Goal: Complete application form: Complete application form

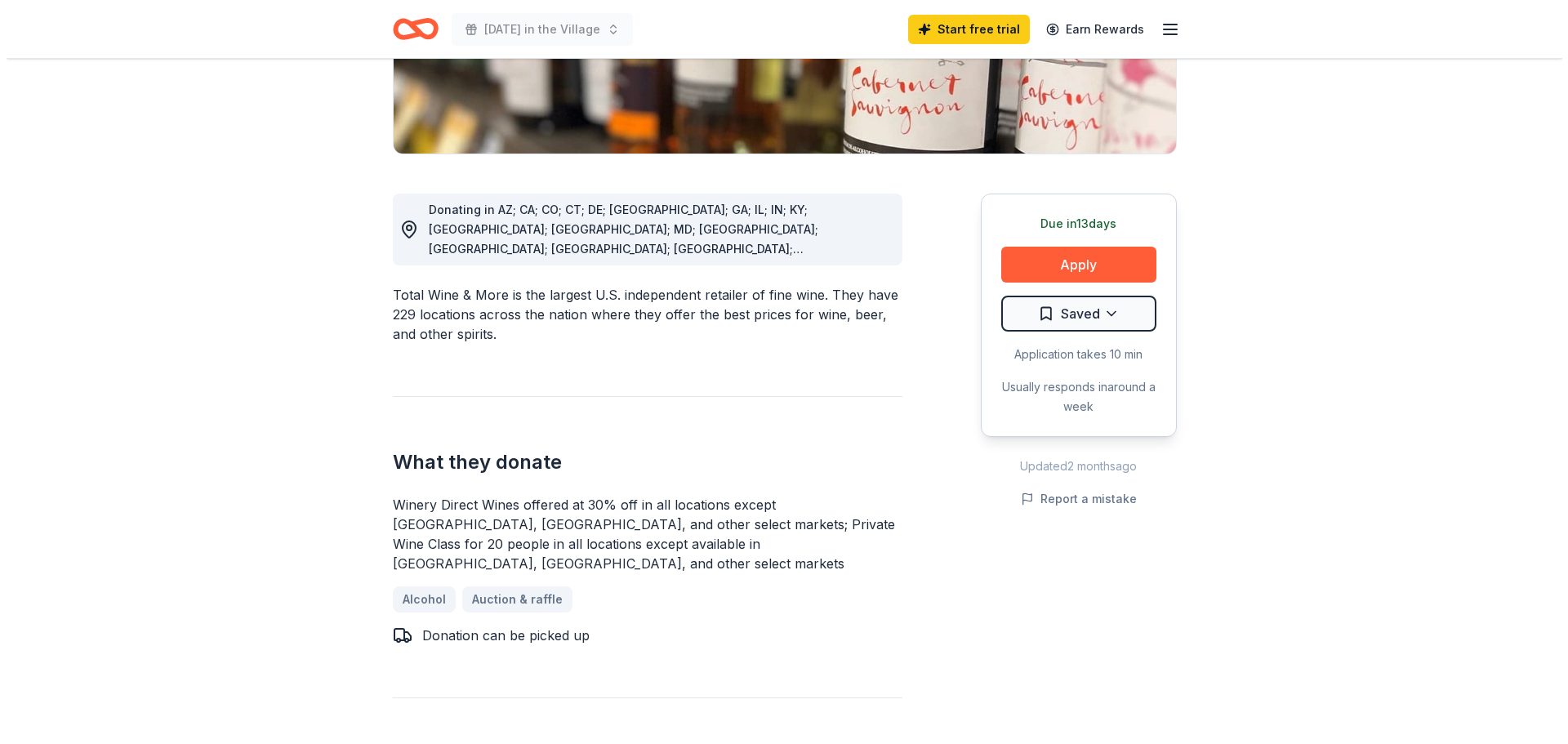
scroll to position [326, 0]
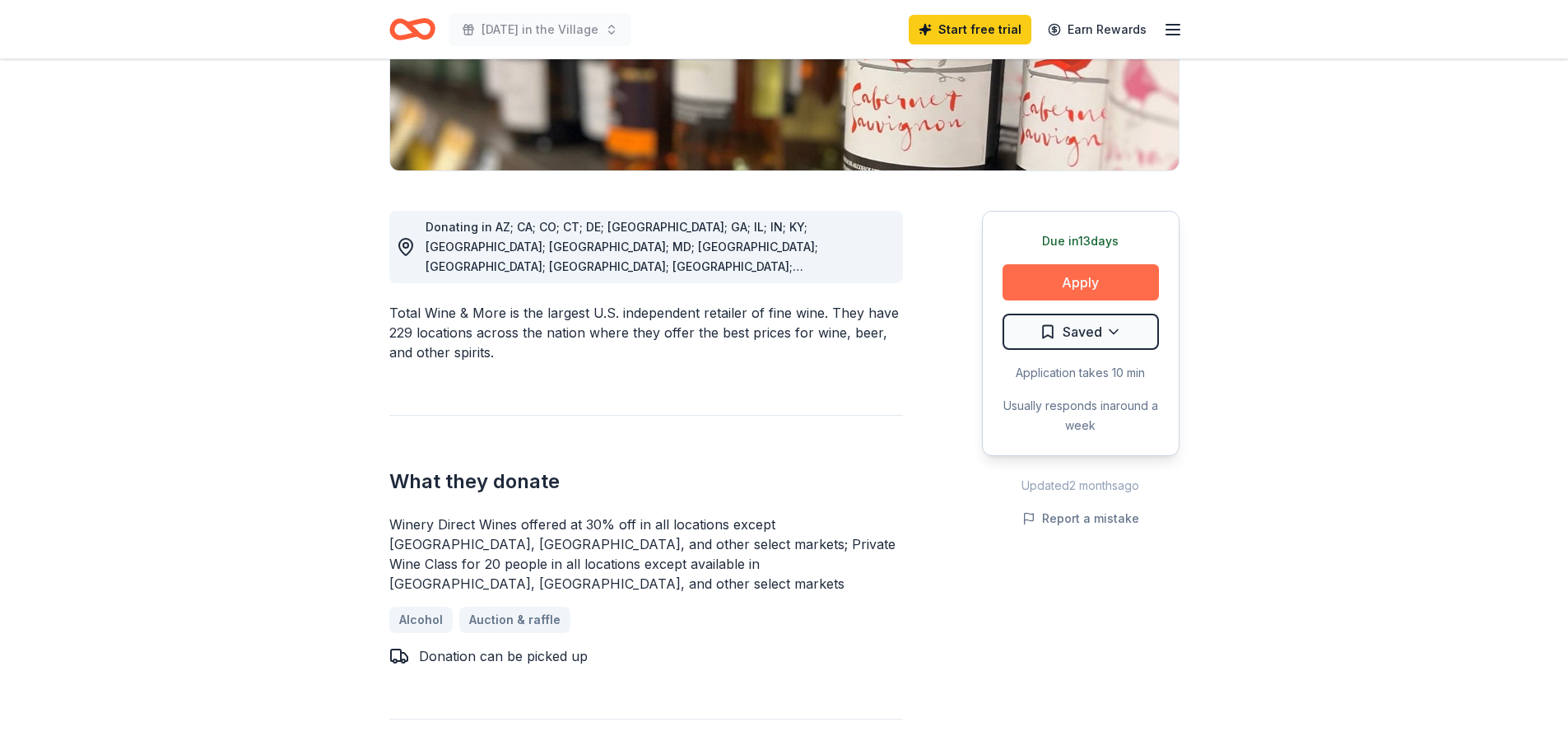
click at [1069, 280] on button "Apply" at bounding box center [1080, 282] width 156 height 36
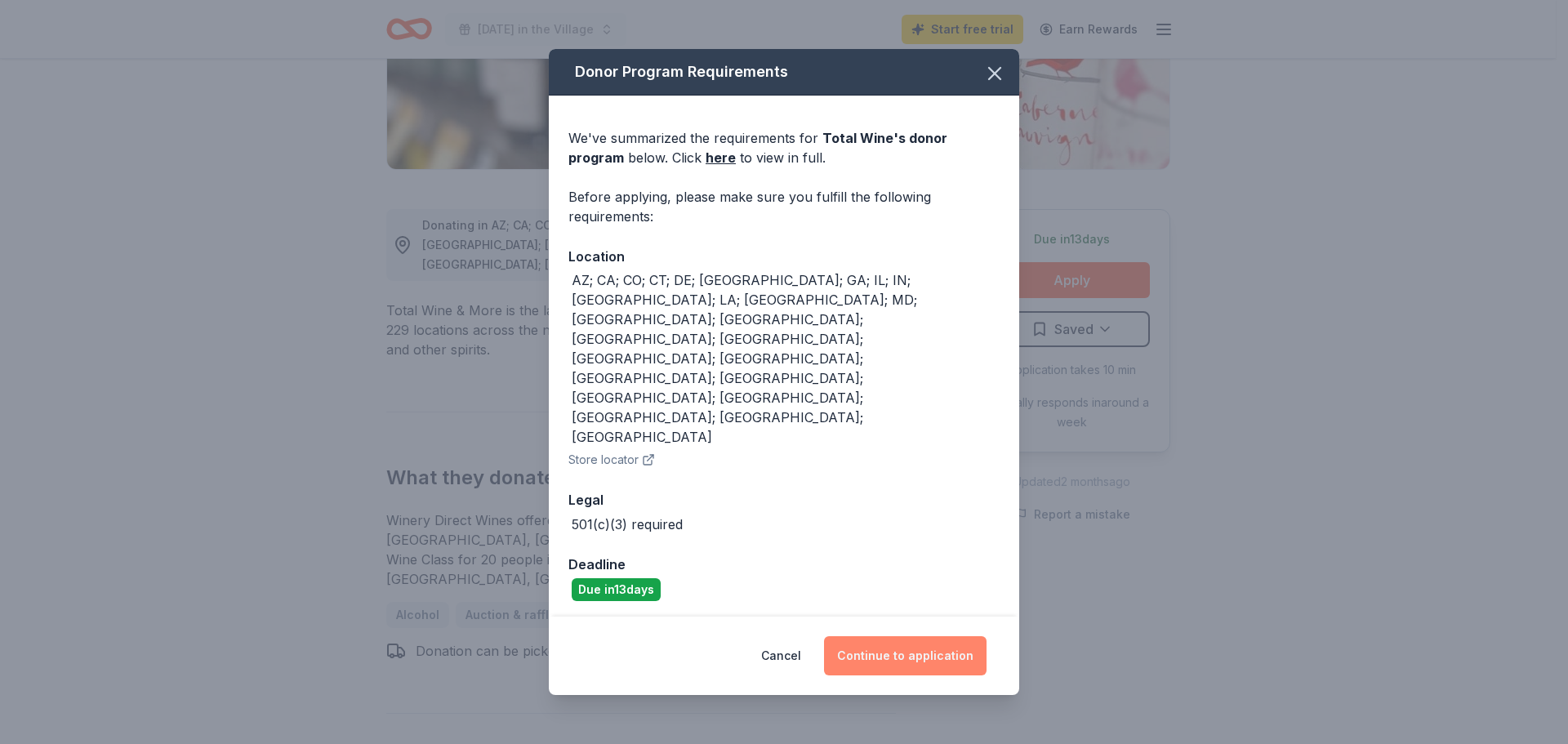
click at [901, 636] on button "Continue to application" at bounding box center [905, 656] width 163 height 39
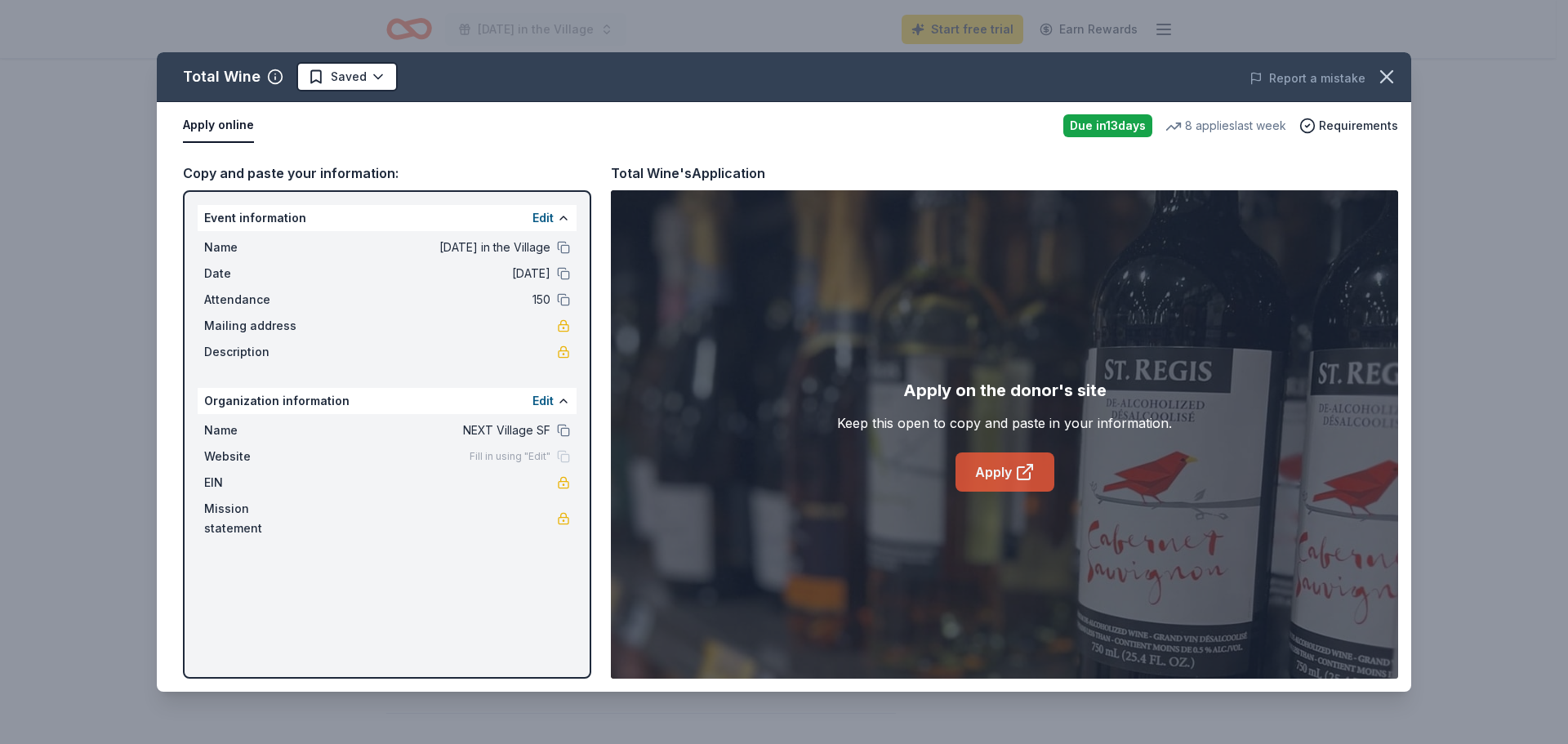
click at [989, 473] on link "Apply" at bounding box center [1005, 472] width 98 height 39
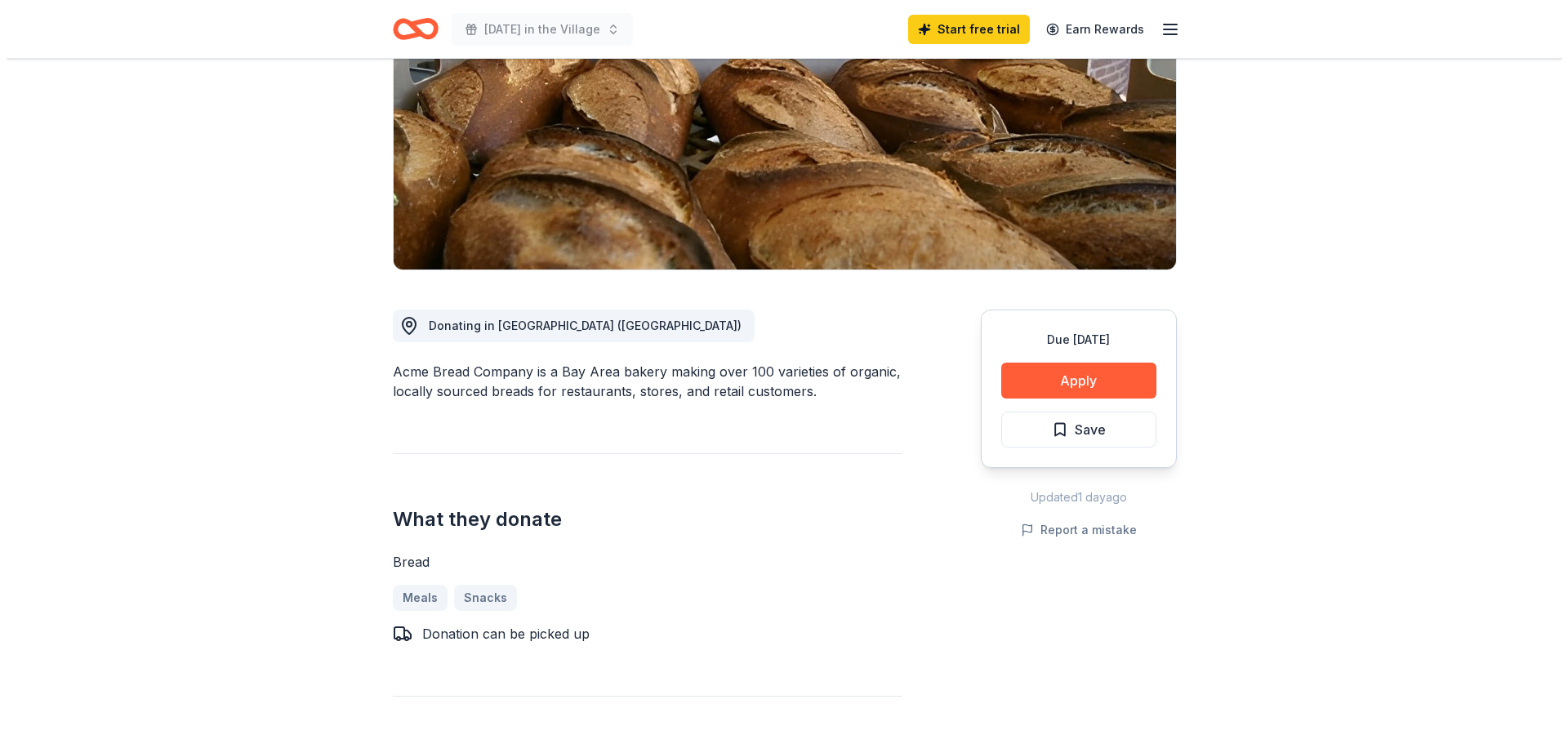
scroll to position [245, 0]
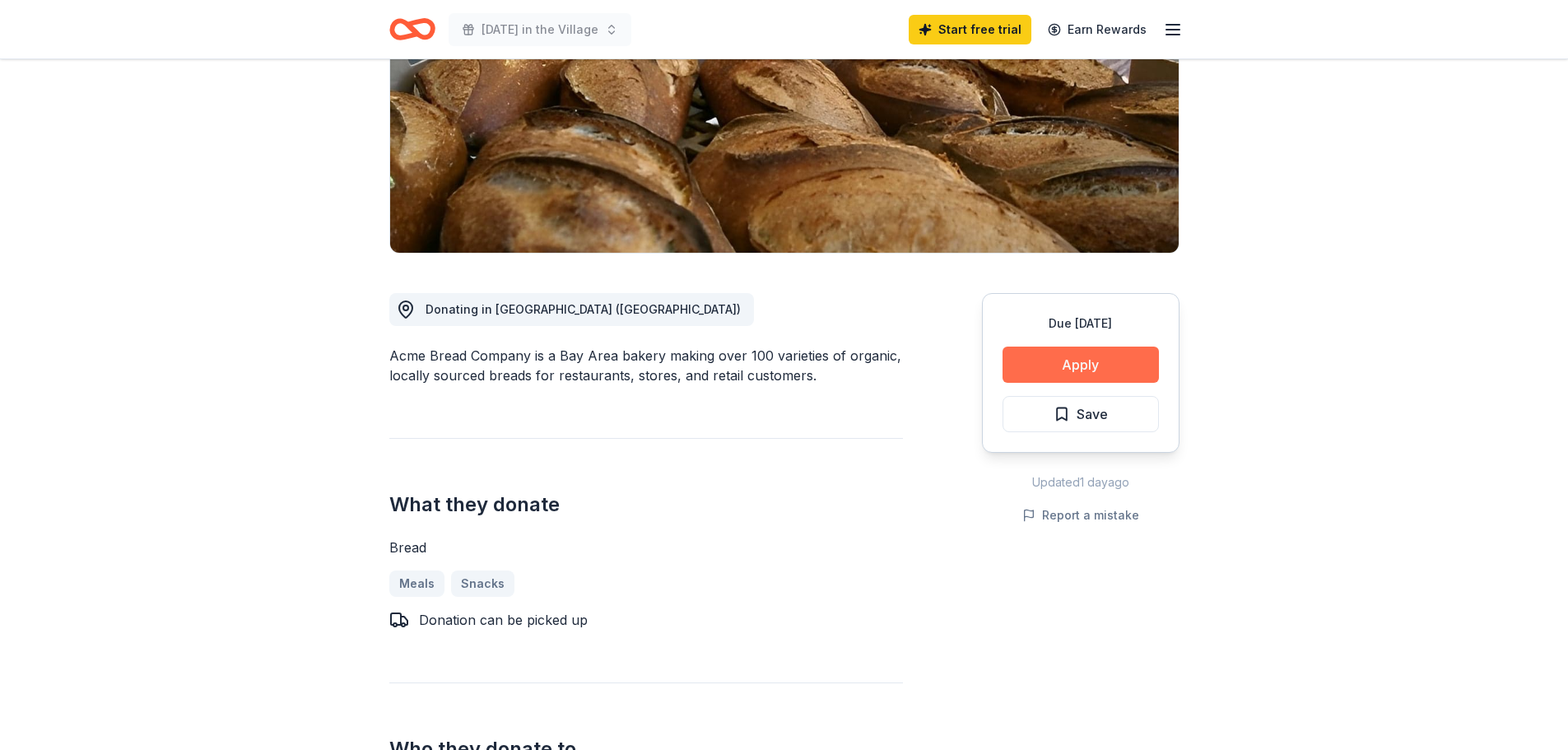
click at [1086, 363] on button "Apply" at bounding box center [1080, 364] width 156 height 36
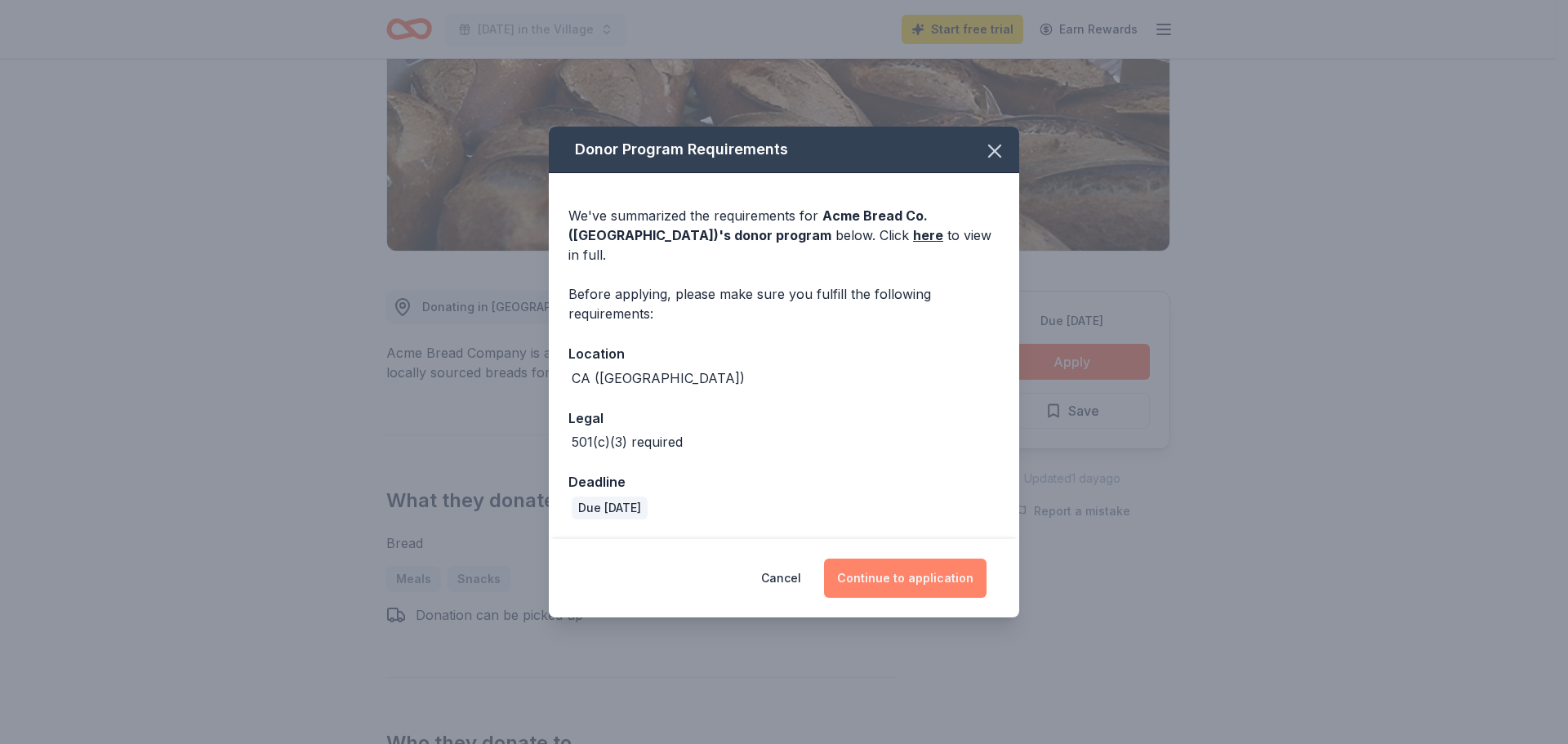
click at [920, 566] on button "Continue to application" at bounding box center [905, 578] width 163 height 39
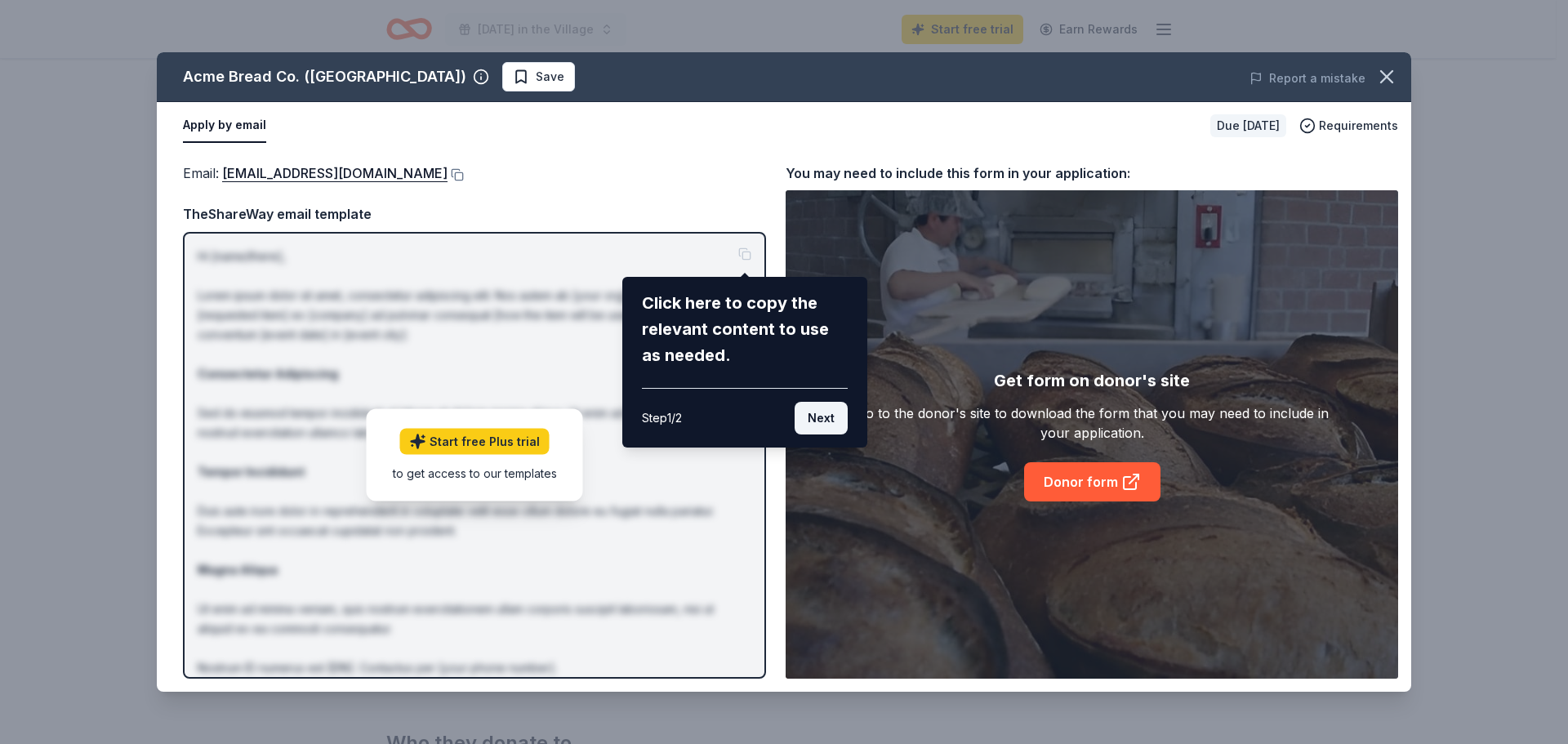
click at [824, 414] on button "Next" at bounding box center [821, 418] width 53 height 33
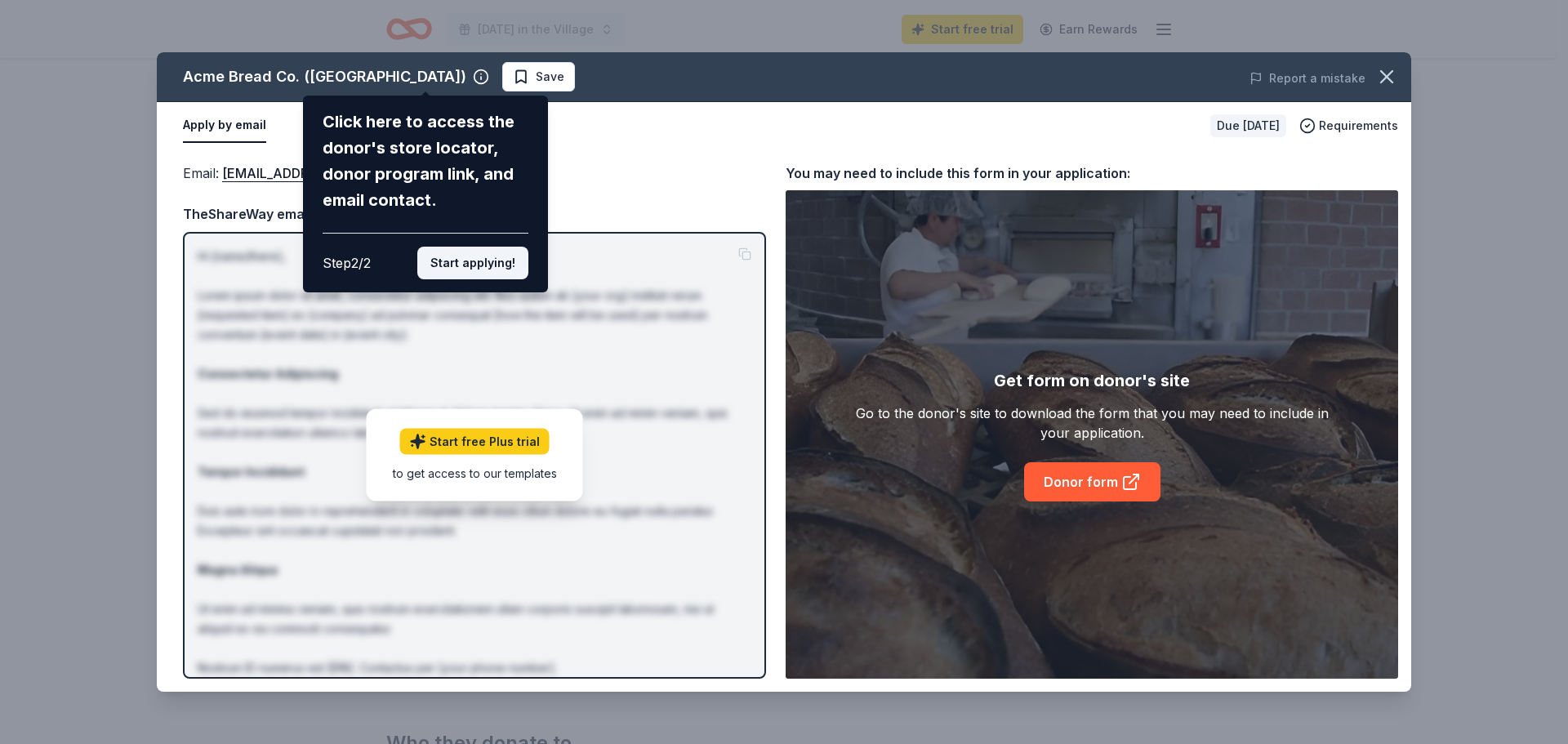
click at [479, 264] on button "Start applying!" at bounding box center [473, 263] width 111 height 33
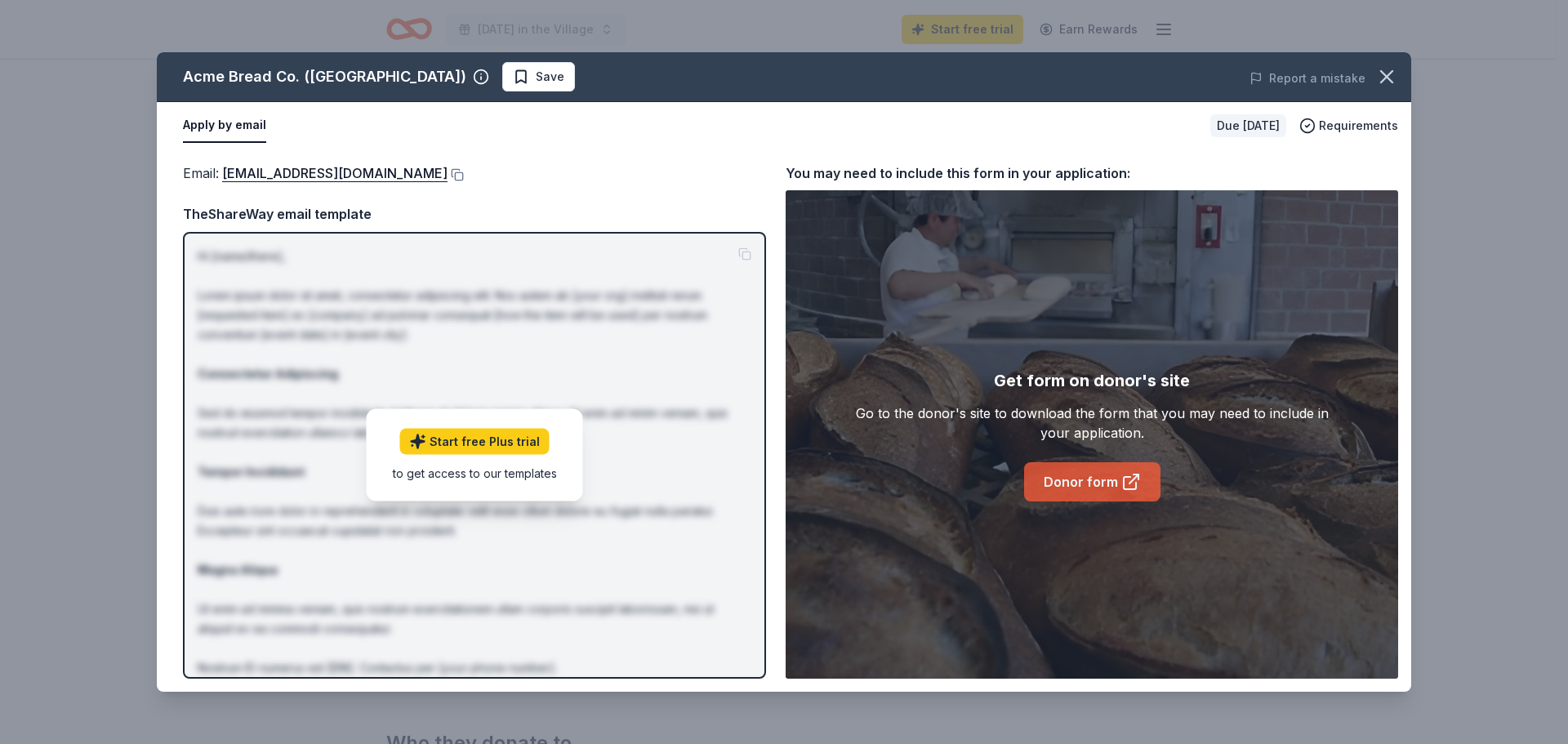
click at [1094, 483] on link "Donor form" at bounding box center [1092, 482] width 136 height 39
